Goal: Information Seeking & Learning: Find specific fact

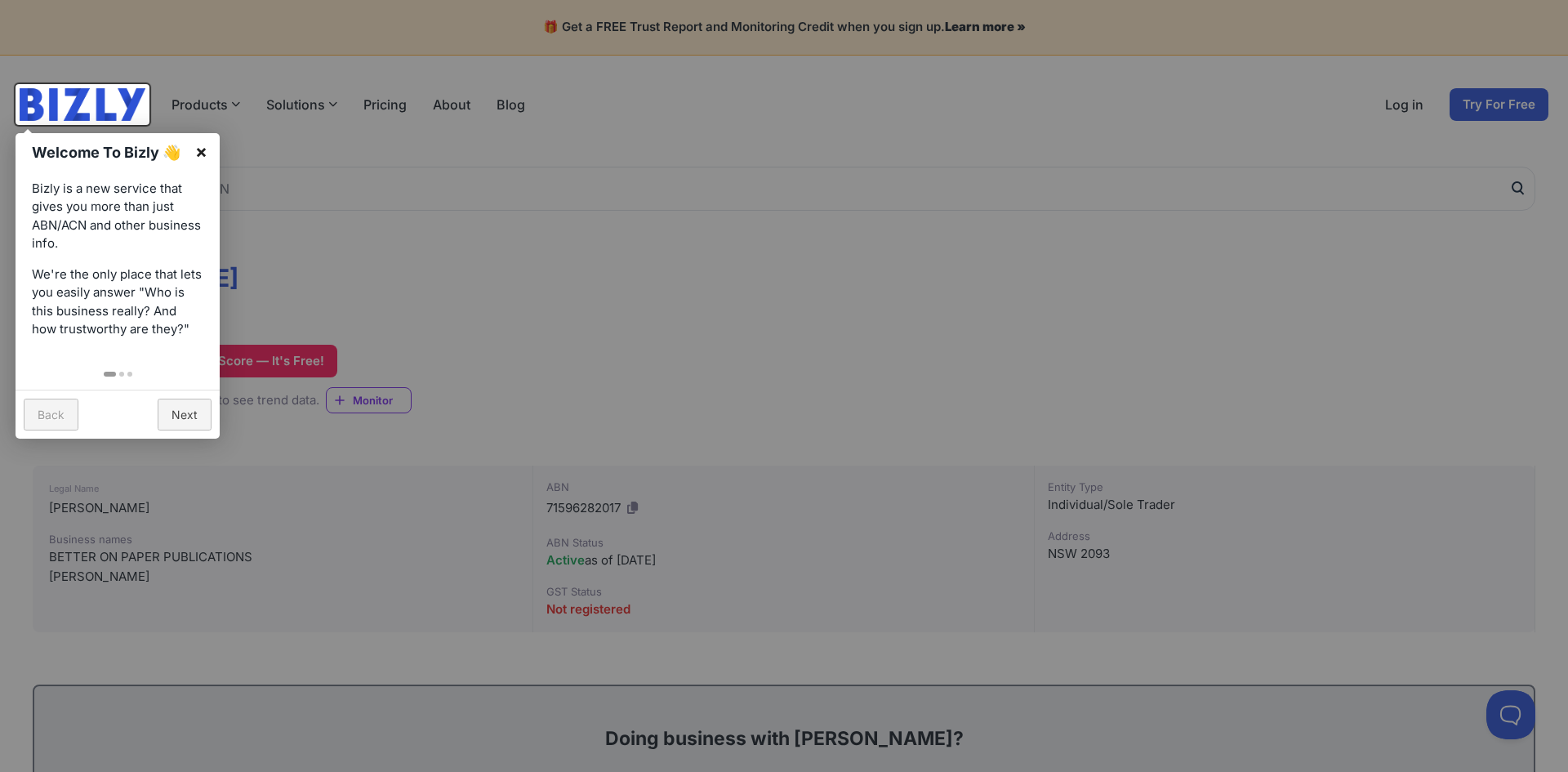
click at [206, 153] on link "×" at bounding box center [202, 151] width 37 height 37
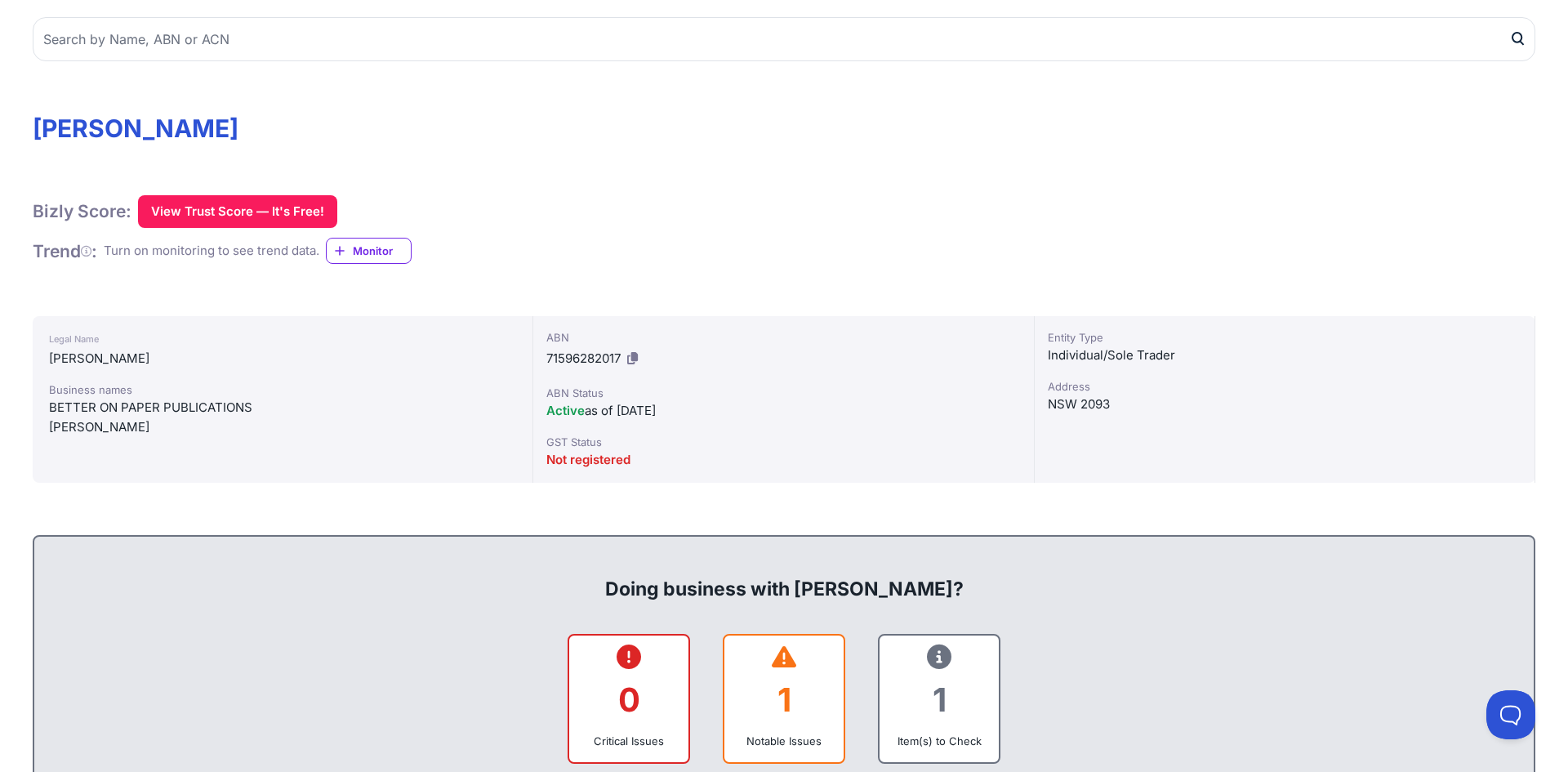
scroll to position [196, 0]
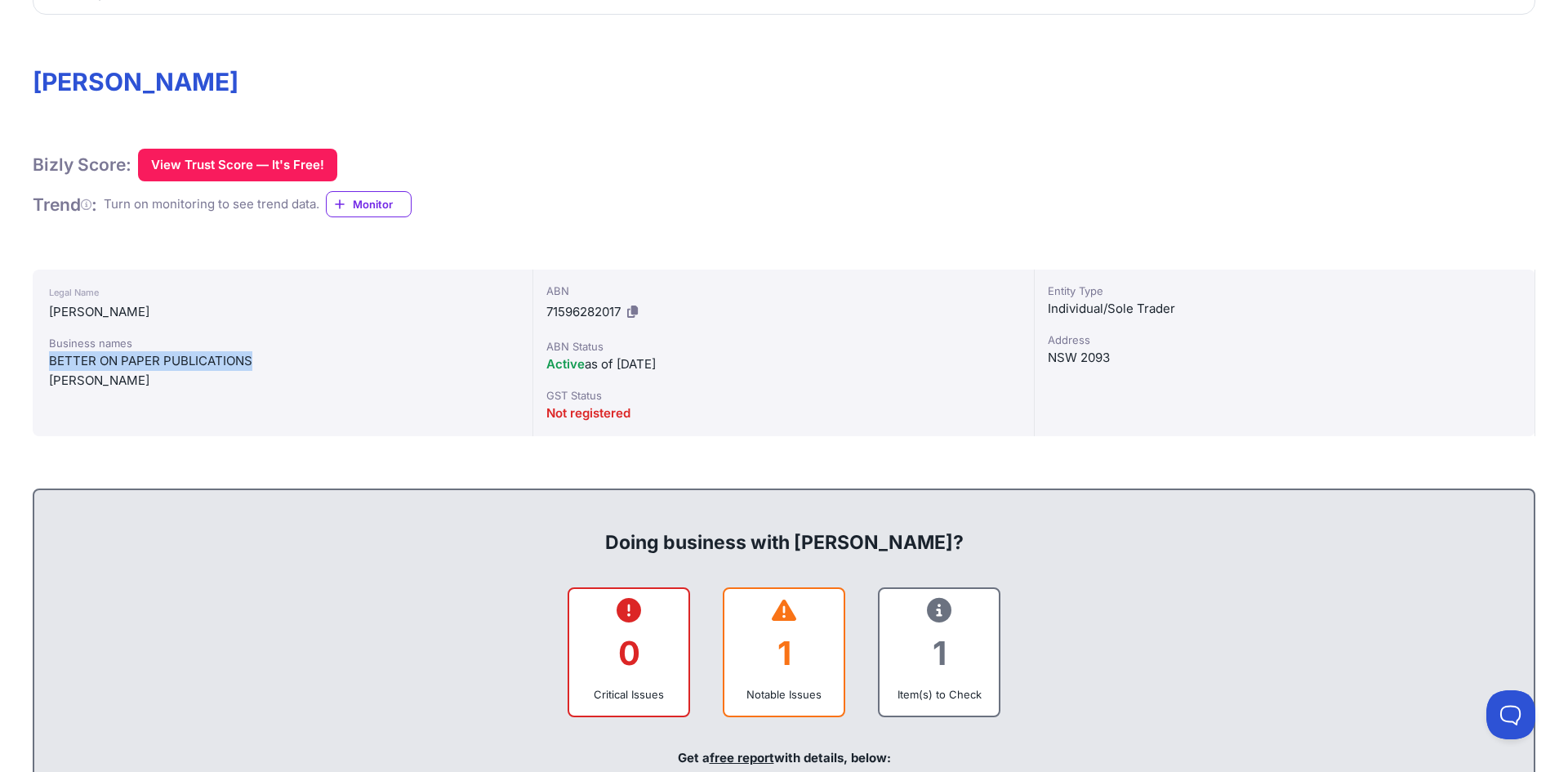
drag, startPoint x: 47, startPoint y: 359, endPoint x: 268, endPoint y: 353, distance: 221.1
click at [268, 353] on div "Legal Name [PERSON_NAME] Business names BETTER ON PAPER PUBLICATIONS [PERSON_NA…" at bounding box center [283, 353] width 500 height 167
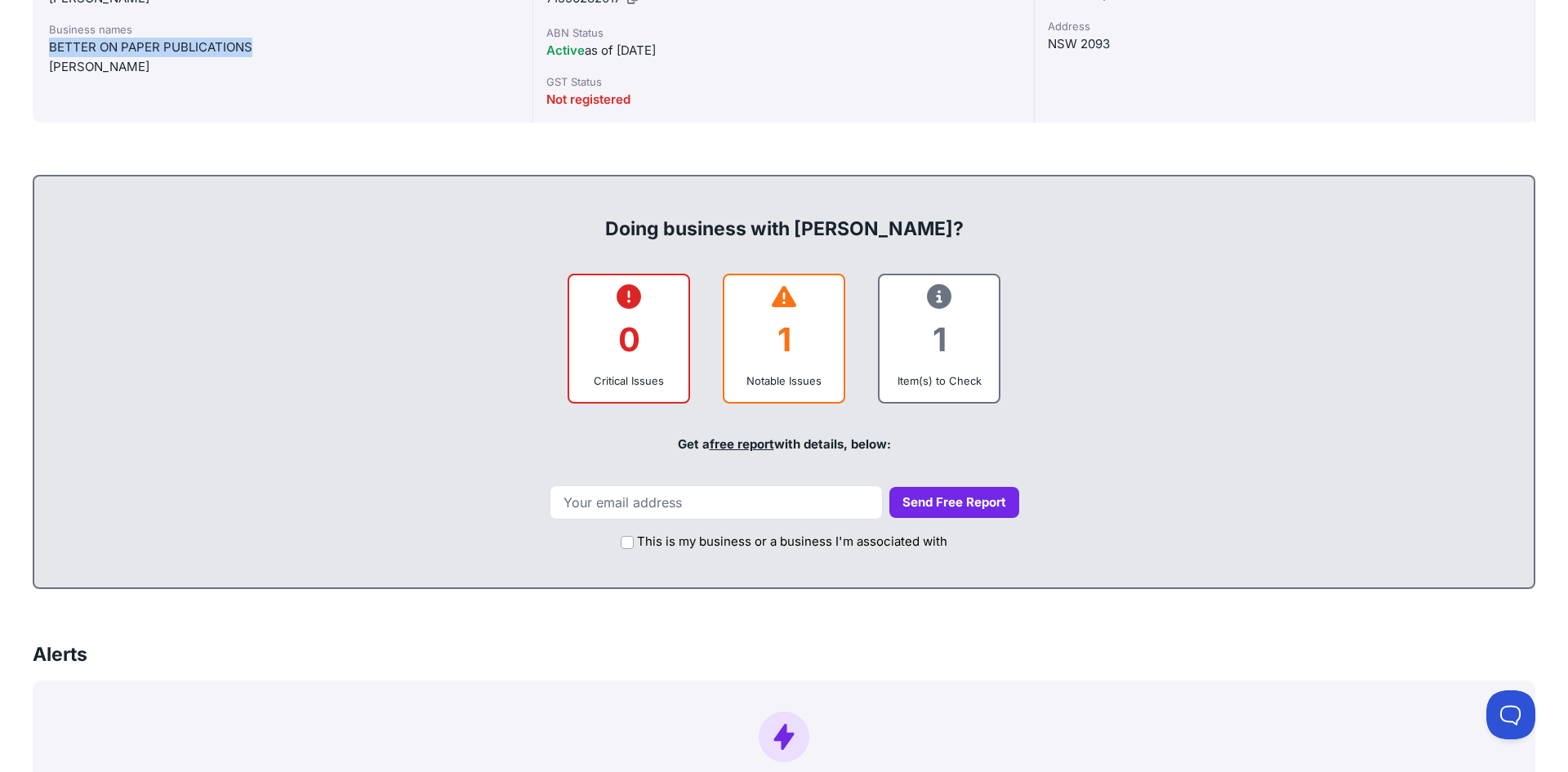
scroll to position [531, 0]
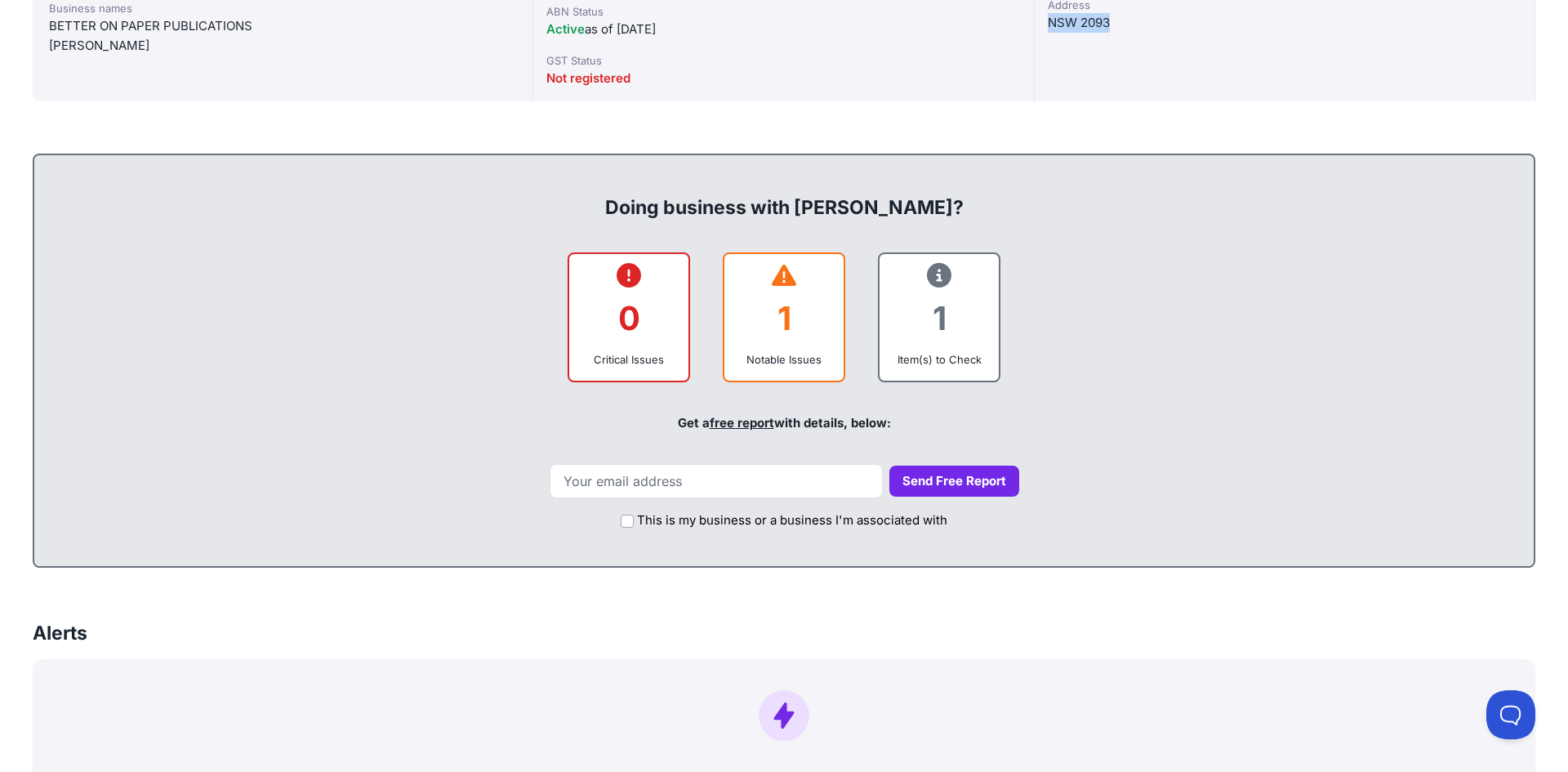
drag, startPoint x: 1047, startPoint y: 22, endPoint x: 1112, endPoint y: 21, distance: 65.0
click at [1112, 21] on div "NSW 2093" at bounding box center [1284, 23] width 473 height 19
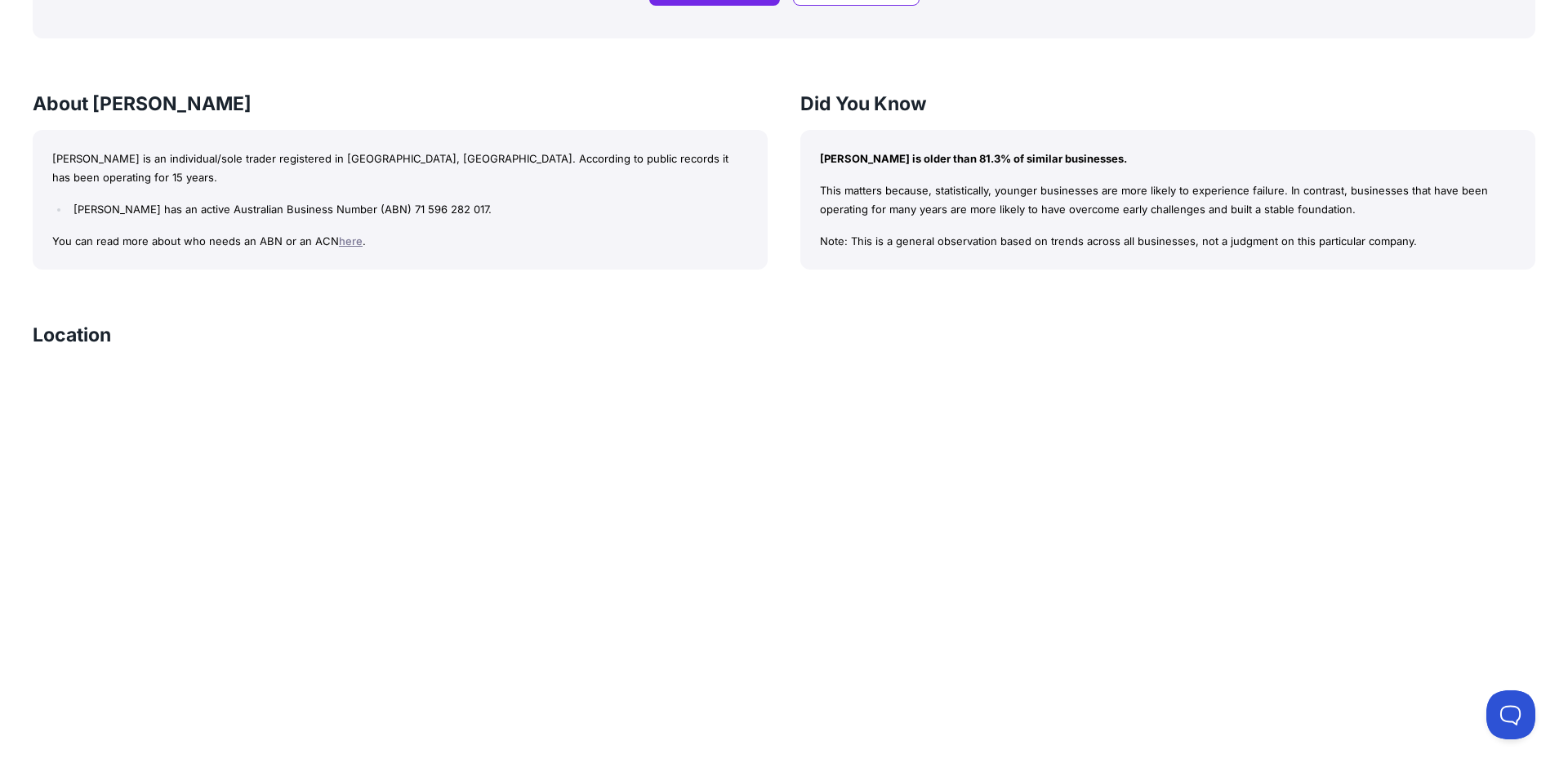
scroll to position [1358, 0]
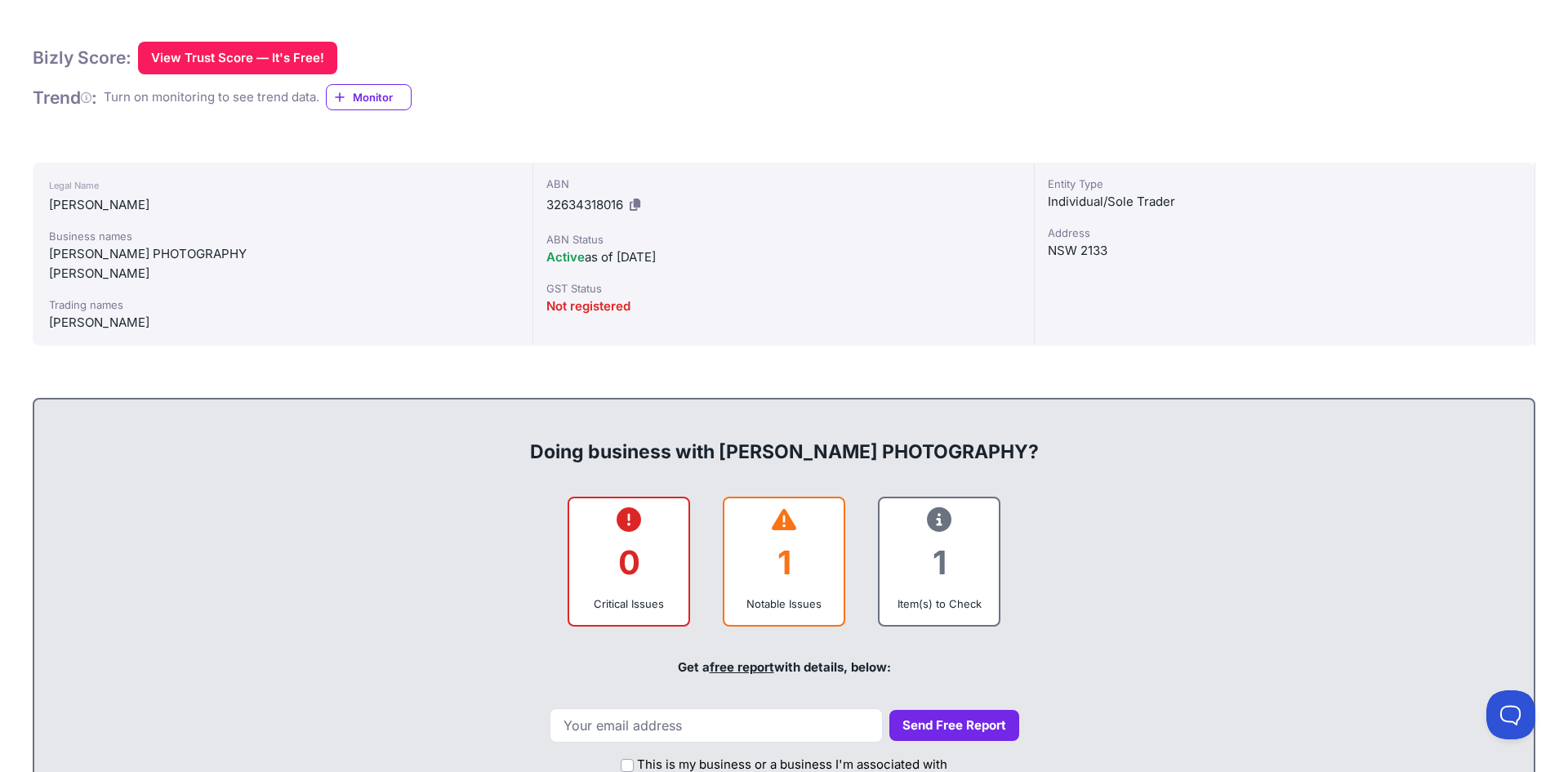
scroll to position [327, 0]
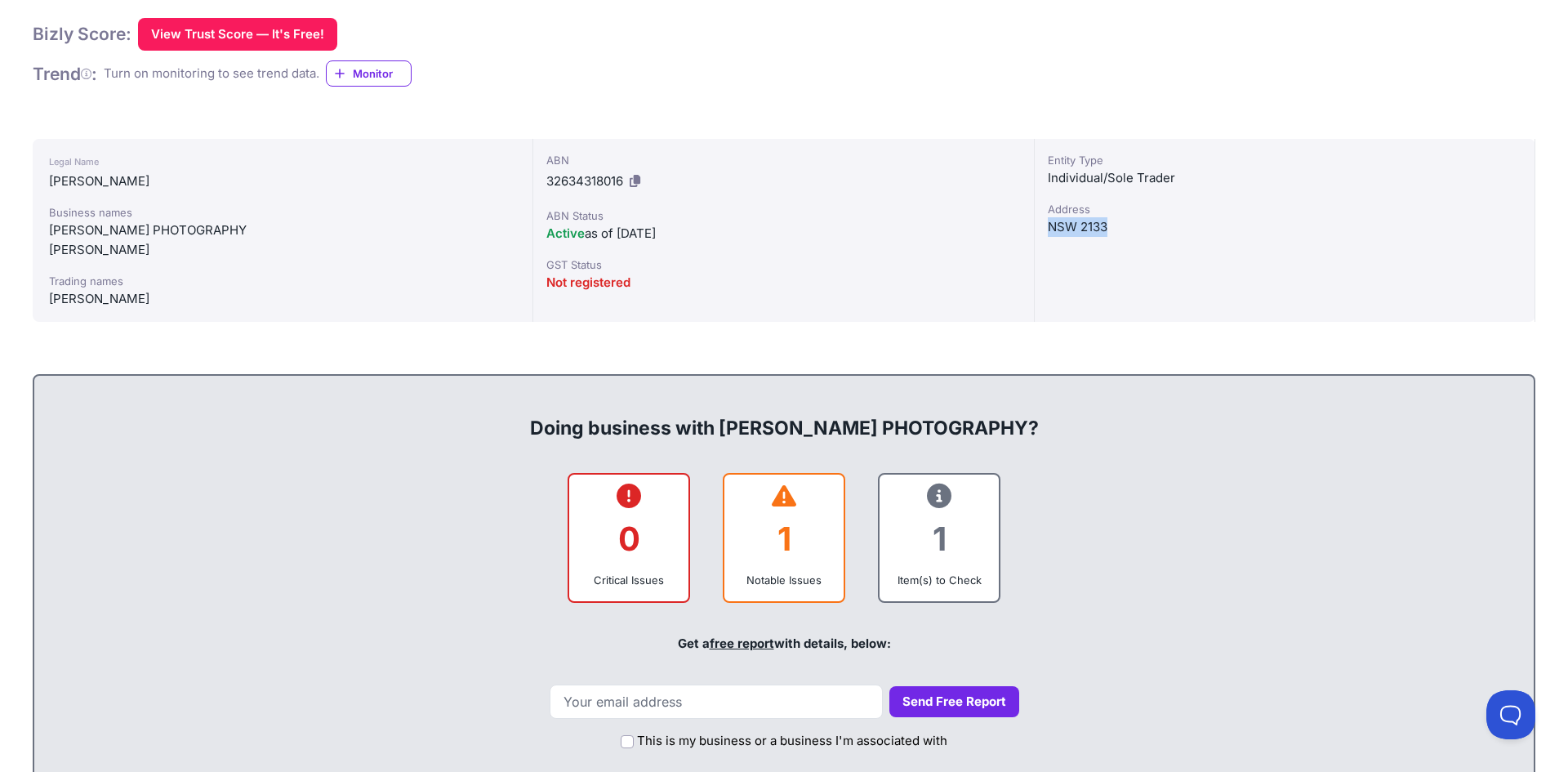
drag, startPoint x: 1044, startPoint y: 227, endPoint x: 1118, endPoint y: 229, distance: 74.0
click at [1118, 229] on div "Entity Type Individual/Sole Trader [GEOGRAPHIC_DATA]" at bounding box center [1284, 230] width 500 height 183
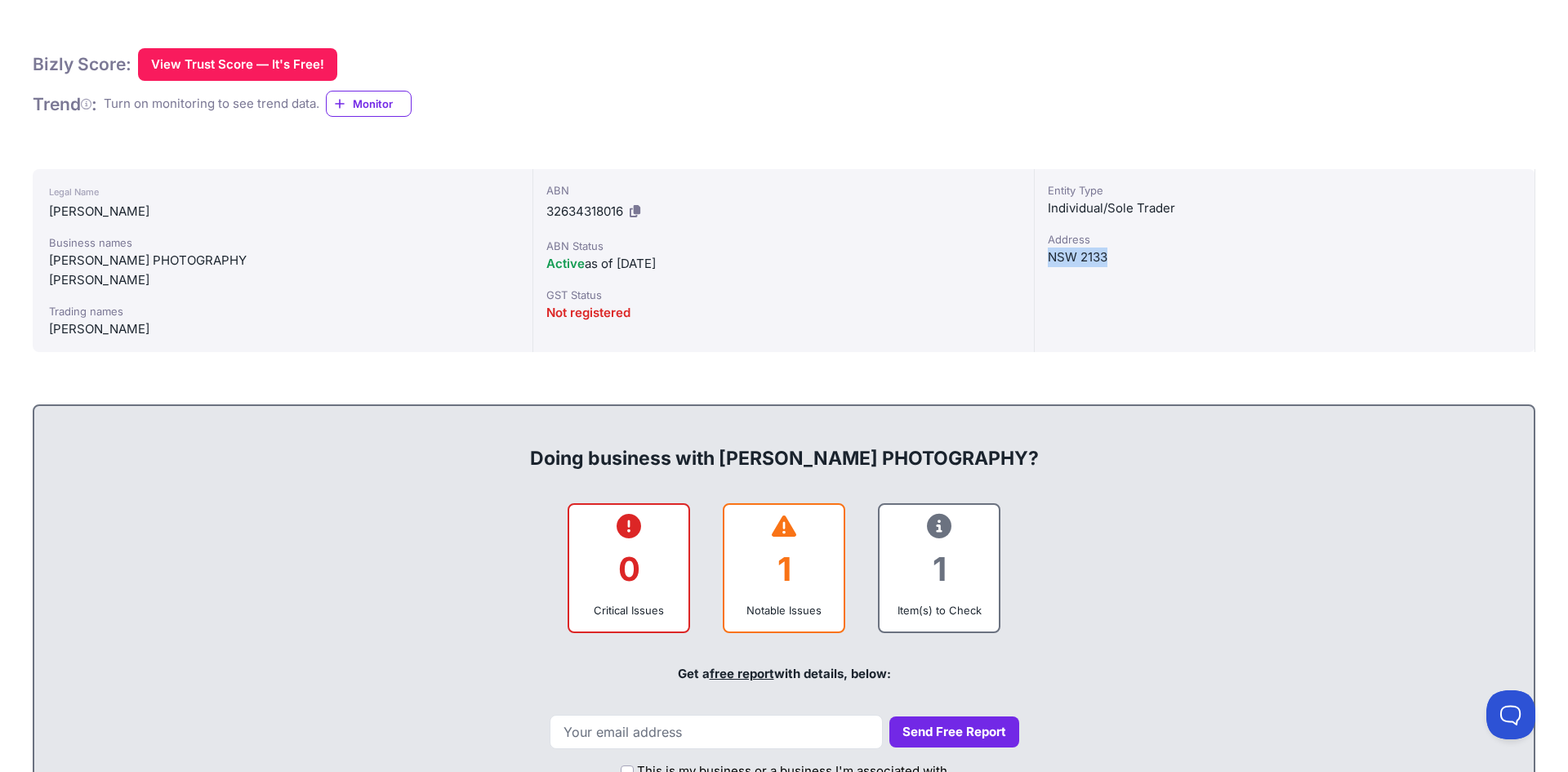
scroll to position [294, 0]
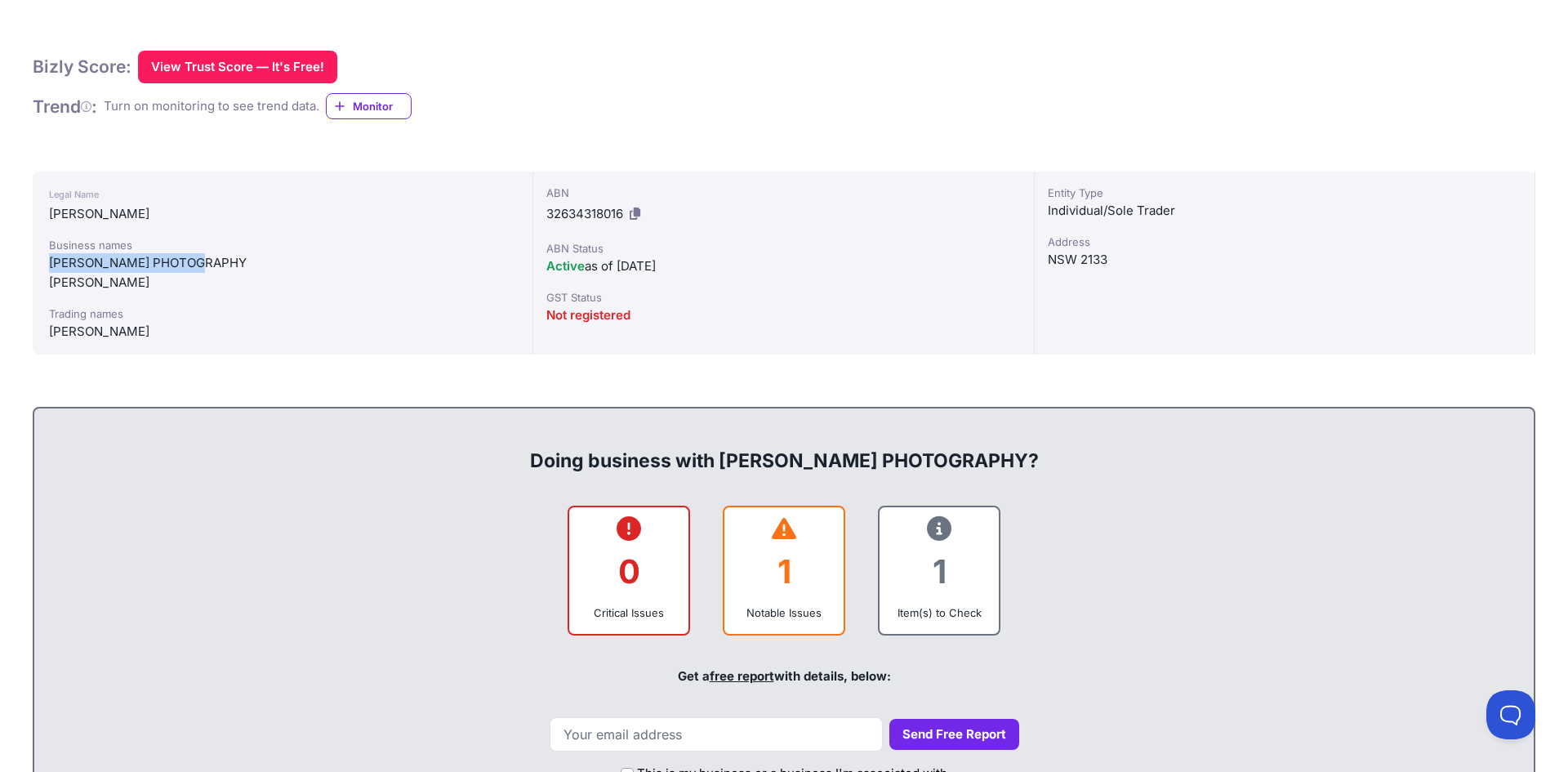
drag, startPoint x: 52, startPoint y: 262, endPoint x: 210, endPoint y: 265, distance: 158.0
click at [210, 265] on div "[PERSON_NAME] PHOTOGRAPHY" at bounding box center [283, 263] width 468 height 19
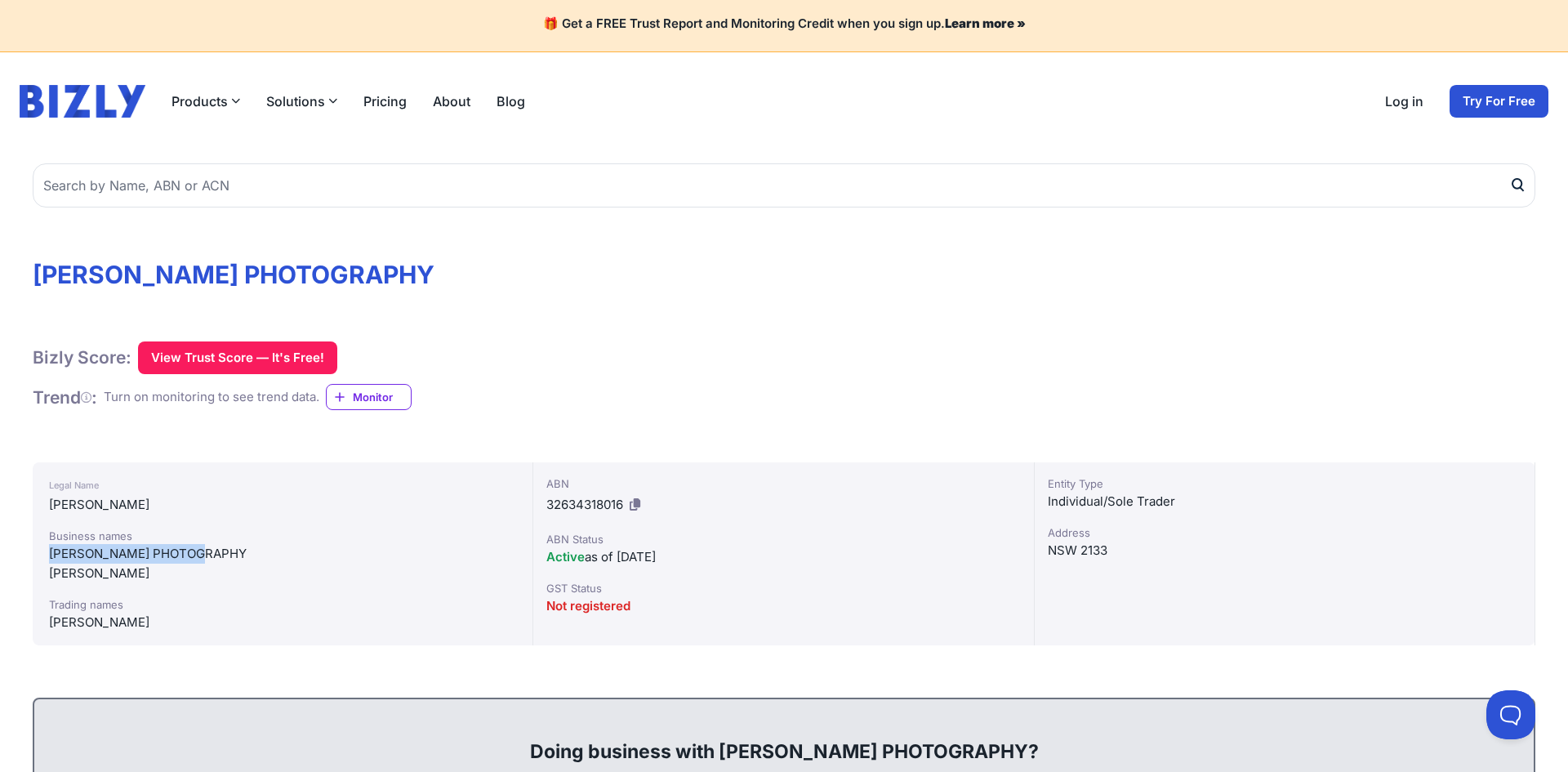
scroll to position [0, 0]
